Goal: Task Accomplishment & Management: Manage account settings

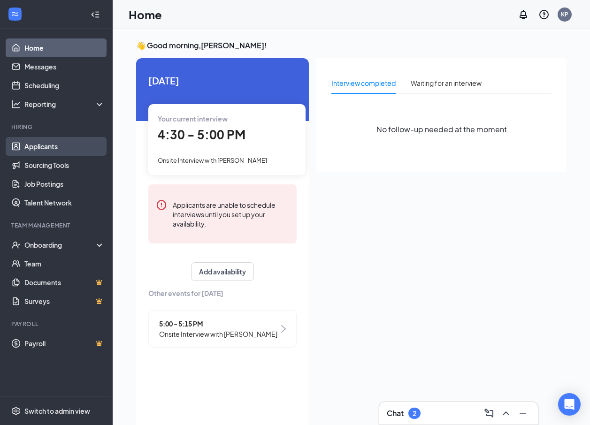
click at [66, 143] on link "Applicants" at bounding box center [64, 146] width 80 height 19
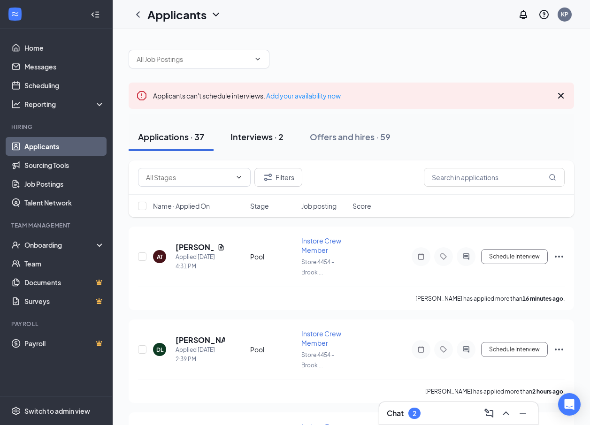
click at [235, 136] on div "Interviews · 2" at bounding box center [256, 137] width 53 height 12
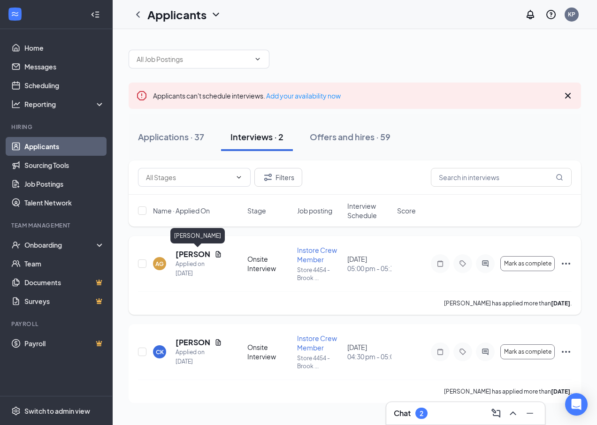
click at [190, 255] on h5 "[PERSON_NAME]" at bounding box center [192, 254] width 35 height 10
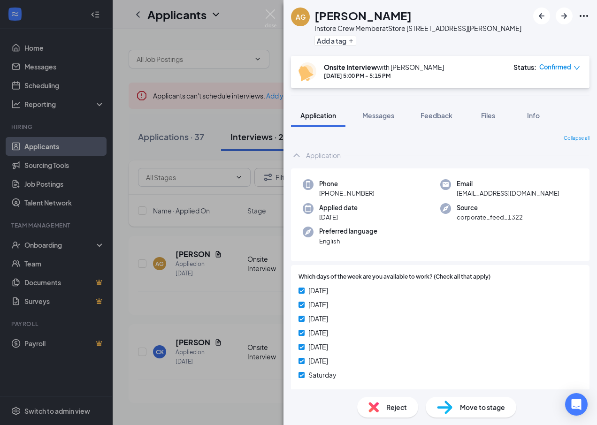
click at [582, 16] on icon "Ellipses" at bounding box center [583, 15] width 11 height 11
click at [529, 37] on link "View full application" at bounding box center [532, 37] width 101 height 9
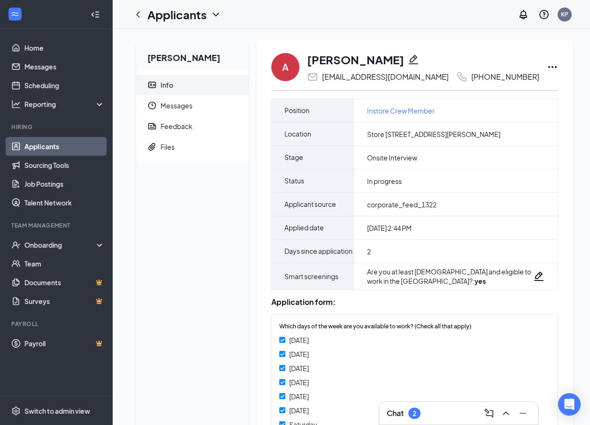
click at [546, 68] on icon "Ellipses" at bounding box center [551, 66] width 11 height 11
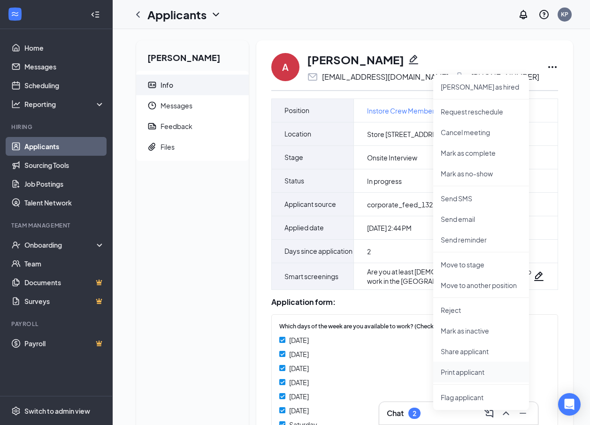
click at [467, 372] on p "Print applicant" at bounding box center [480, 371] width 81 height 9
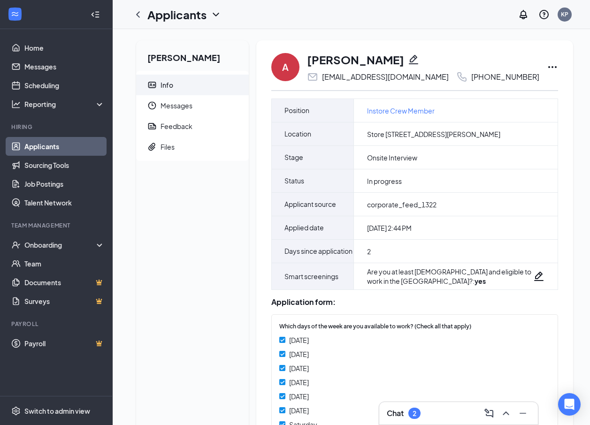
click at [42, 149] on link "Applicants" at bounding box center [64, 146] width 80 height 19
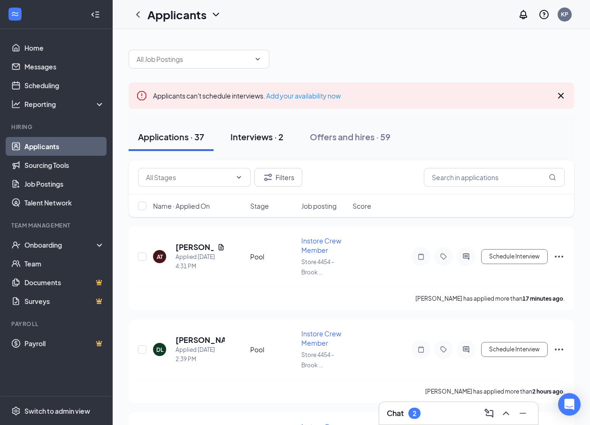
click at [260, 134] on div "Interviews · 2" at bounding box center [256, 137] width 53 height 12
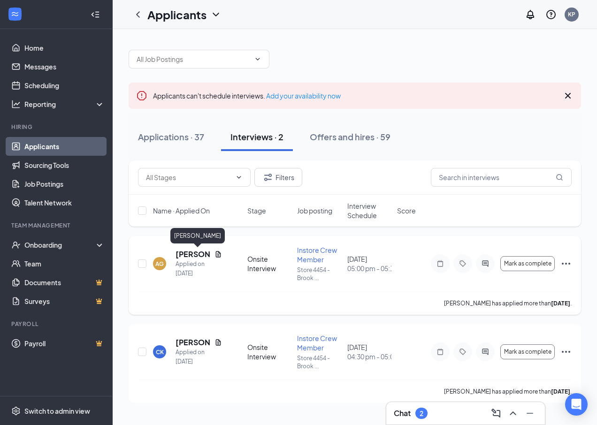
click at [190, 252] on h5 "[PERSON_NAME]" at bounding box center [192, 254] width 35 height 10
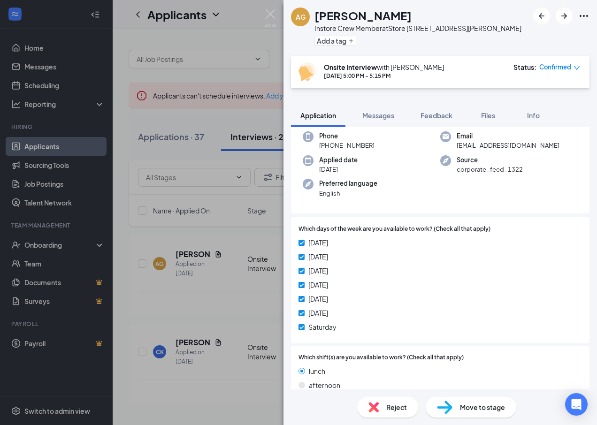
scroll to position [94, 0]
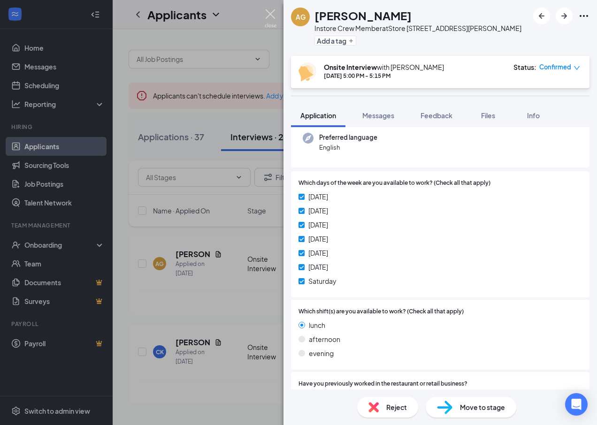
click at [275, 16] on img at bounding box center [271, 18] width 12 height 18
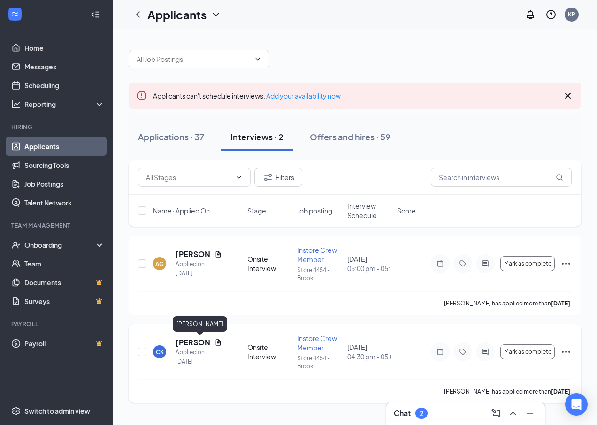
click at [194, 343] on h5 "[PERSON_NAME]" at bounding box center [192, 342] width 35 height 10
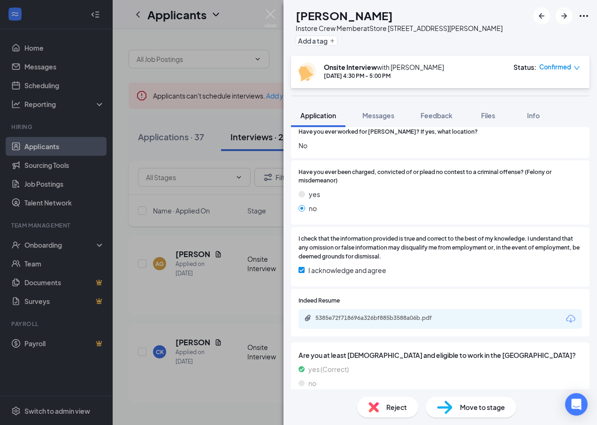
scroll to position [417, 0]
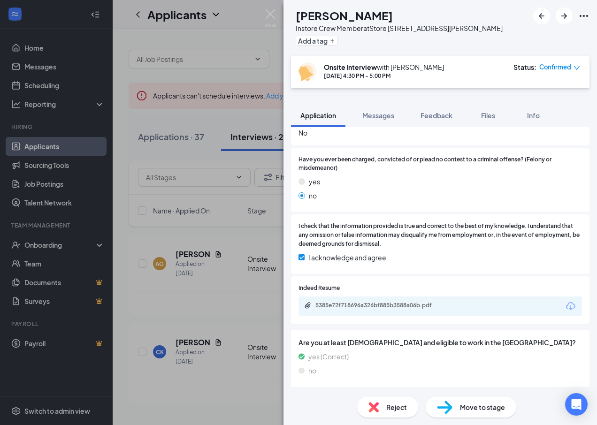
click at [470, 409] on span "Move to stage" at bounding box center [482, 407] width 45 height 10
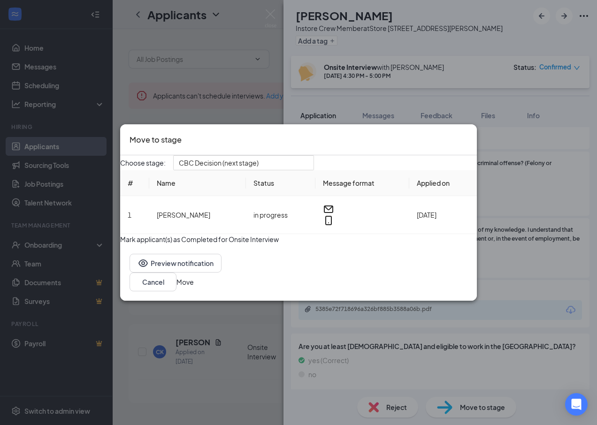
click at [194, 287] on button "Move" at bounding box center [184, 282] width 17 height 10
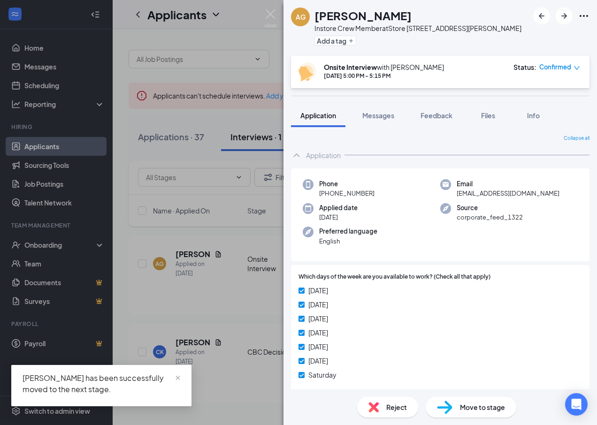
click at [464, 404] on span "Move to stage" at bounding box center [482, 407] width 45 height 10
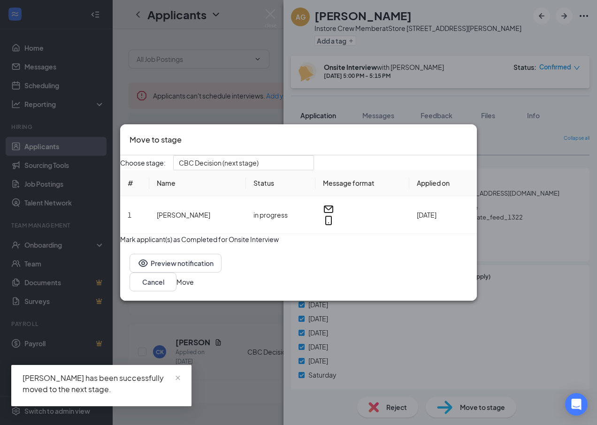
click at [194, 287] on button "Move" at bounding box center [184, 282] width 17 height 10
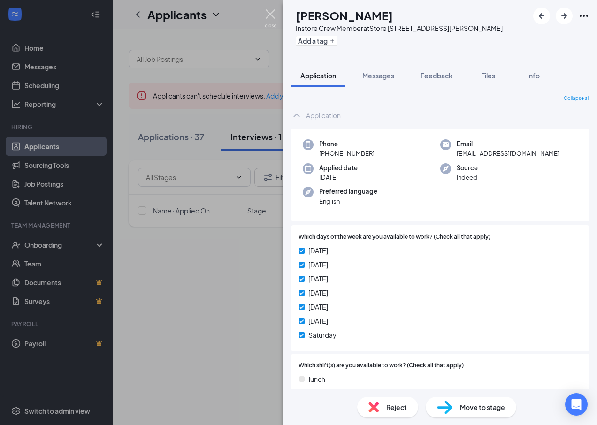
click at [272, 14] on img at bounding box center [271, 18] width 12 height 18
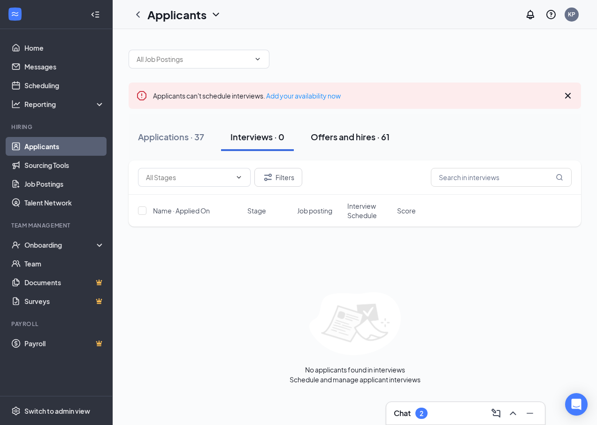
click at [350, 141] on div "Offers and hires · 61" at bounding box center [350, 137] width 79 height 12
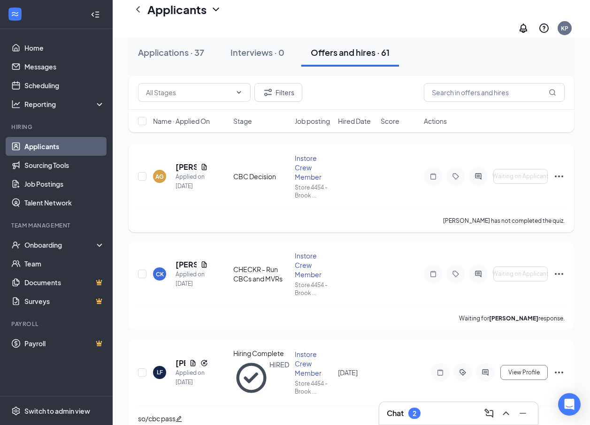
scroll to position [94, 0]
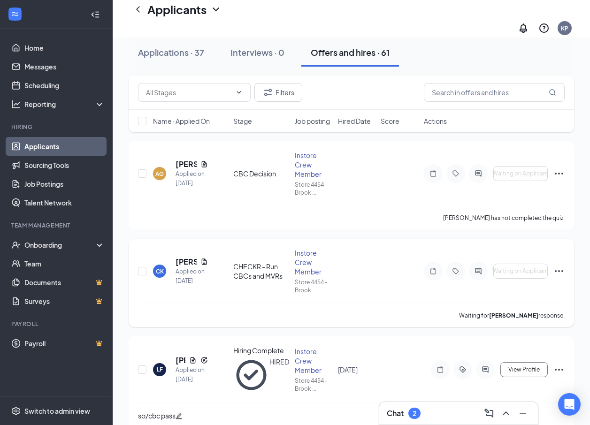
click at [559, 265] on icon "Ellipses" at bounding box center [558, 270] width 11 height 11
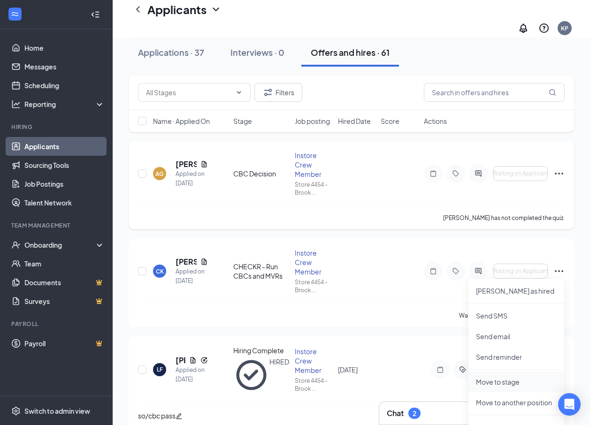
click at [501, 377] on p "Move to stage" at bounding box center [516, 381] width 81 height 9
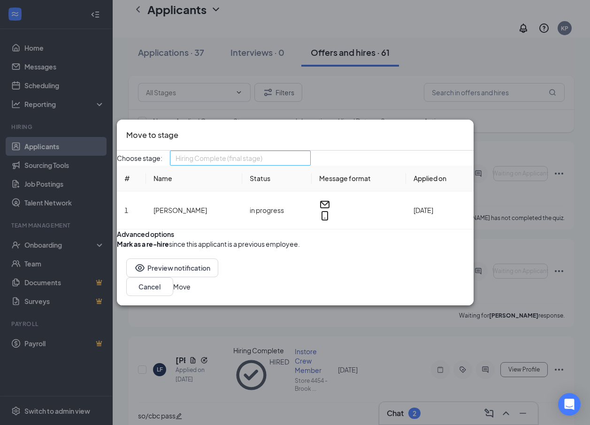
click at [304, 151] on span "Hiring Complete (final stage)" at bounding box center [239, 158] width 129 height 14
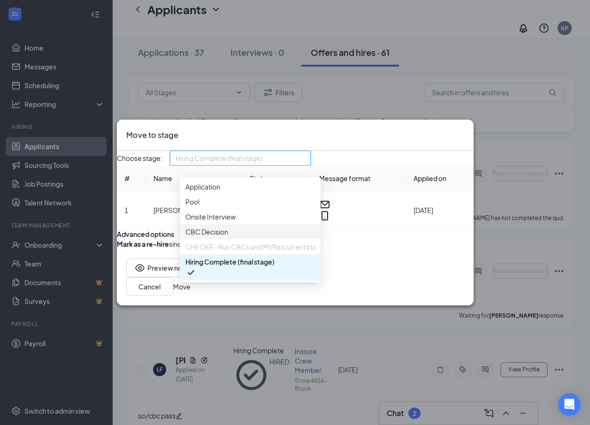
click at [235, 227] on span "CBC Decision" at bounding box center [249, 232] width 129 height 10
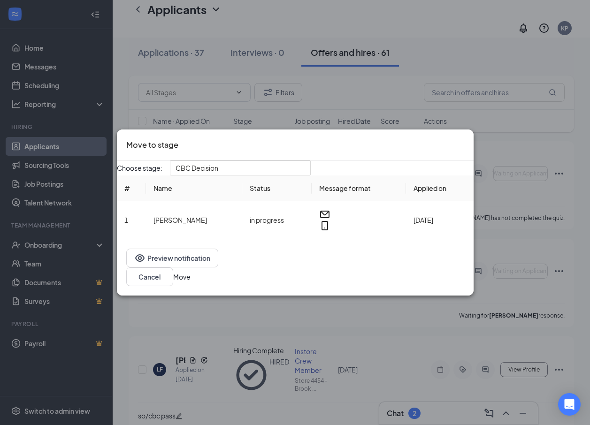
click at [190, 277] on button "Move" at bounding box center [181, 277] width 17 height 10
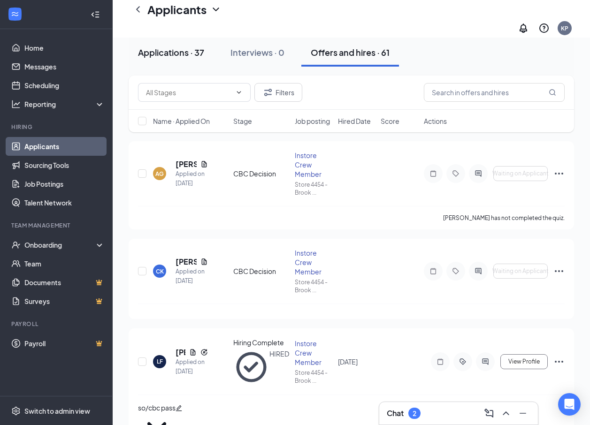
click at [195, 51] on div "Applications · 37" at bounding box center [171, 52] width 66 height 12
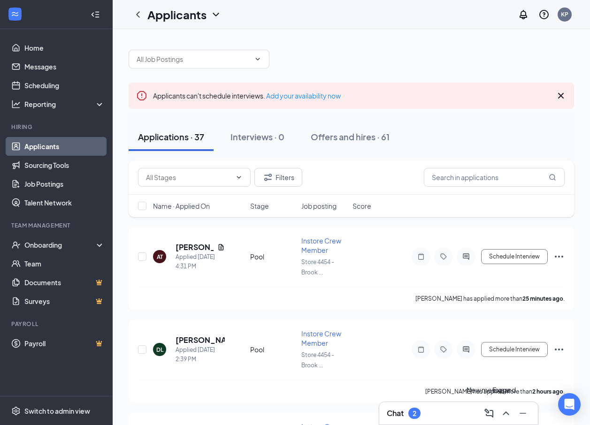
click at [504, 411] on icon "ChevronUp" at bounding box center [505, 413] width 11 height 11
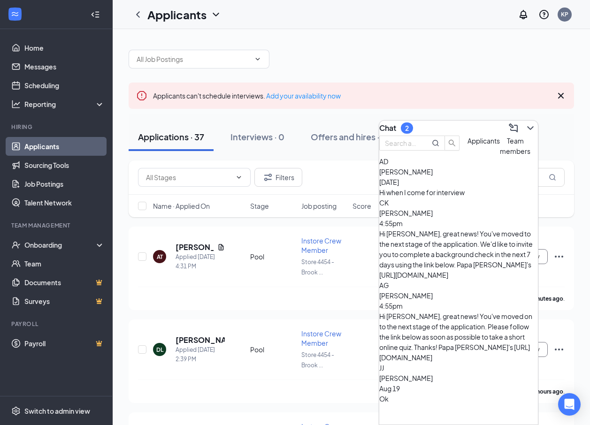
click at [450, 197] on div "Hi when I come for interview" at bounding box center [458, 192] width 159 height 10
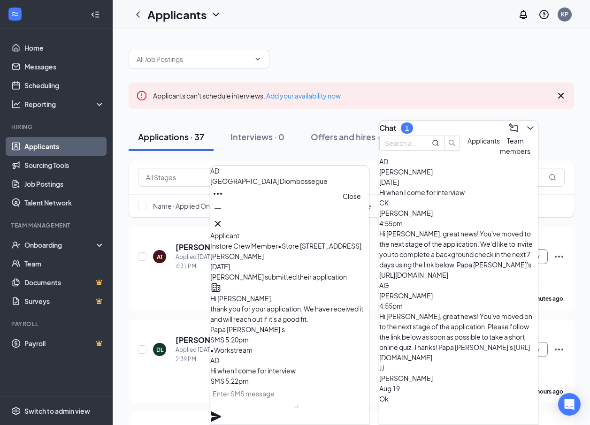
click at [223, 218] on icon "Cross" at bounding box center [217, 223] width 11 height 11
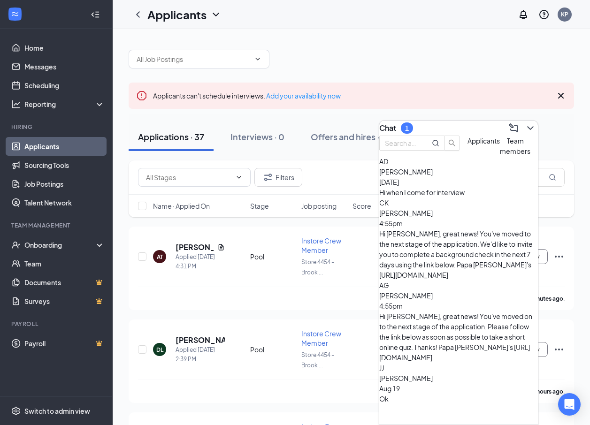
click at [490, 228] on div "Coriana King 4:55pm" at bounding box center [458, 218] width 159 height 21
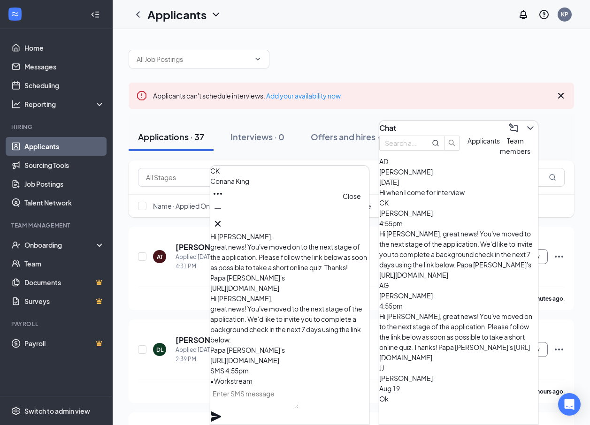
click at [223, 223] on icon "Cross" at bounding box center [217, 223] width 11 height 11
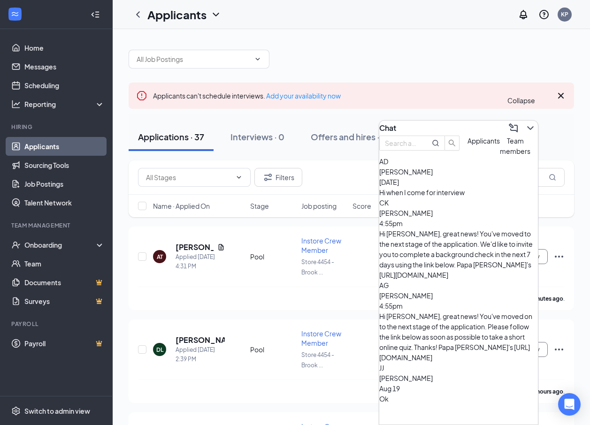
click at [524, 122] on icon "ChevronDown" at bounding box center [529, 127] width 11 height 11
